Goal: Task Accomplishment & Management: Use online tool/utility

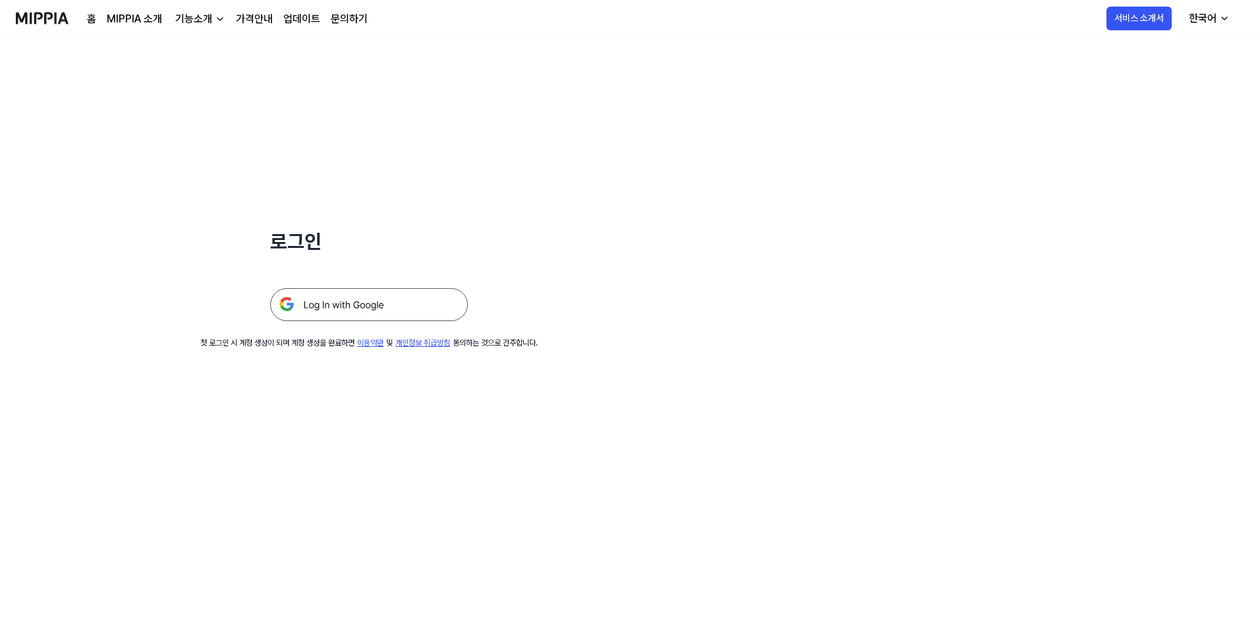
click at [414, 310] on img at bounding box center [369, 304] width 198 height 33
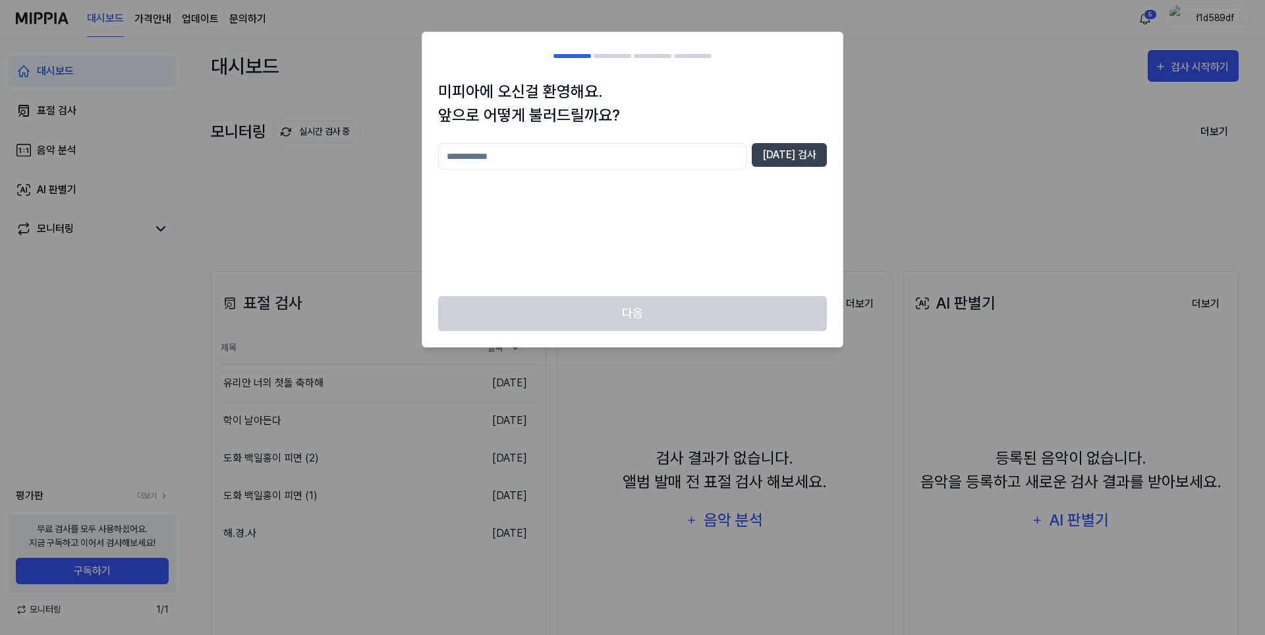
click at [656, 190] on div "[DATE] 검사" at bounding box center [632, 211] width 389 height 137
click at [595, 242] on div "[DATE] 검사" at bounding box center [632, 211] width 389 height 137
